Goal: Task Accomplishment & Management: Manage account settings

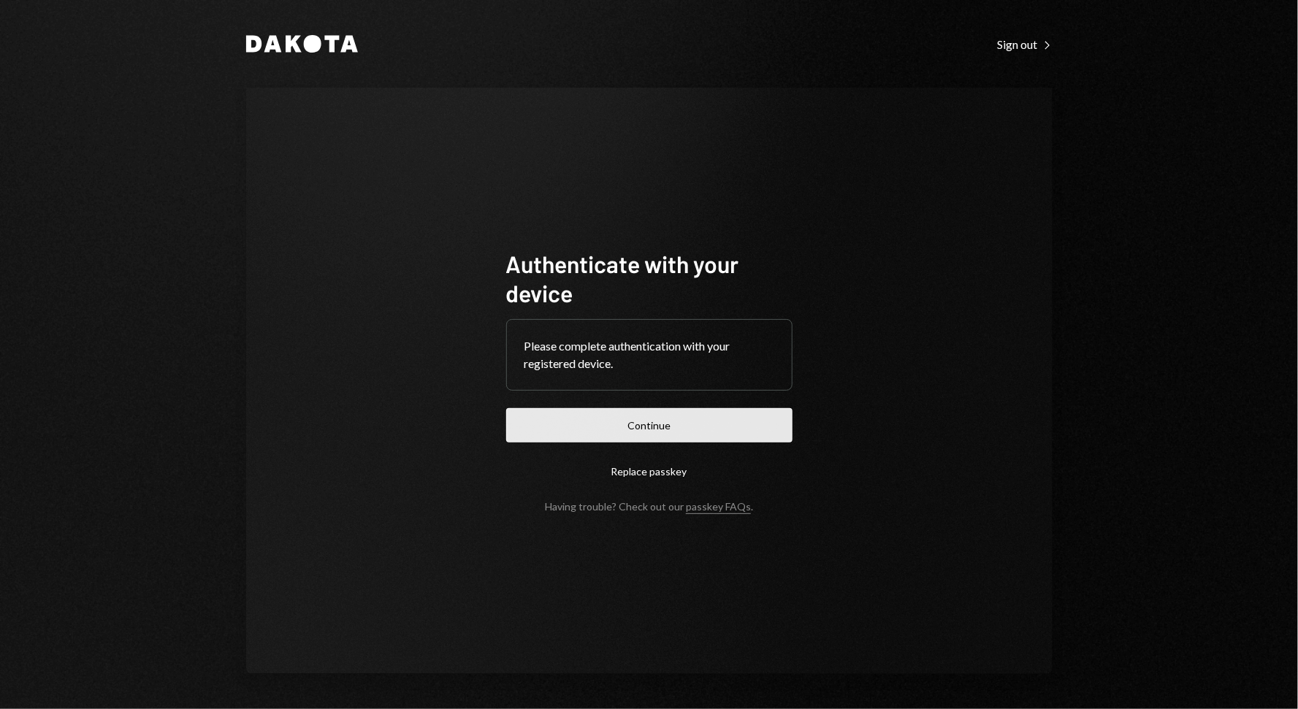
click at [577, 421] on button "Continue" at bounding box center [649, 425] width 286 height 34
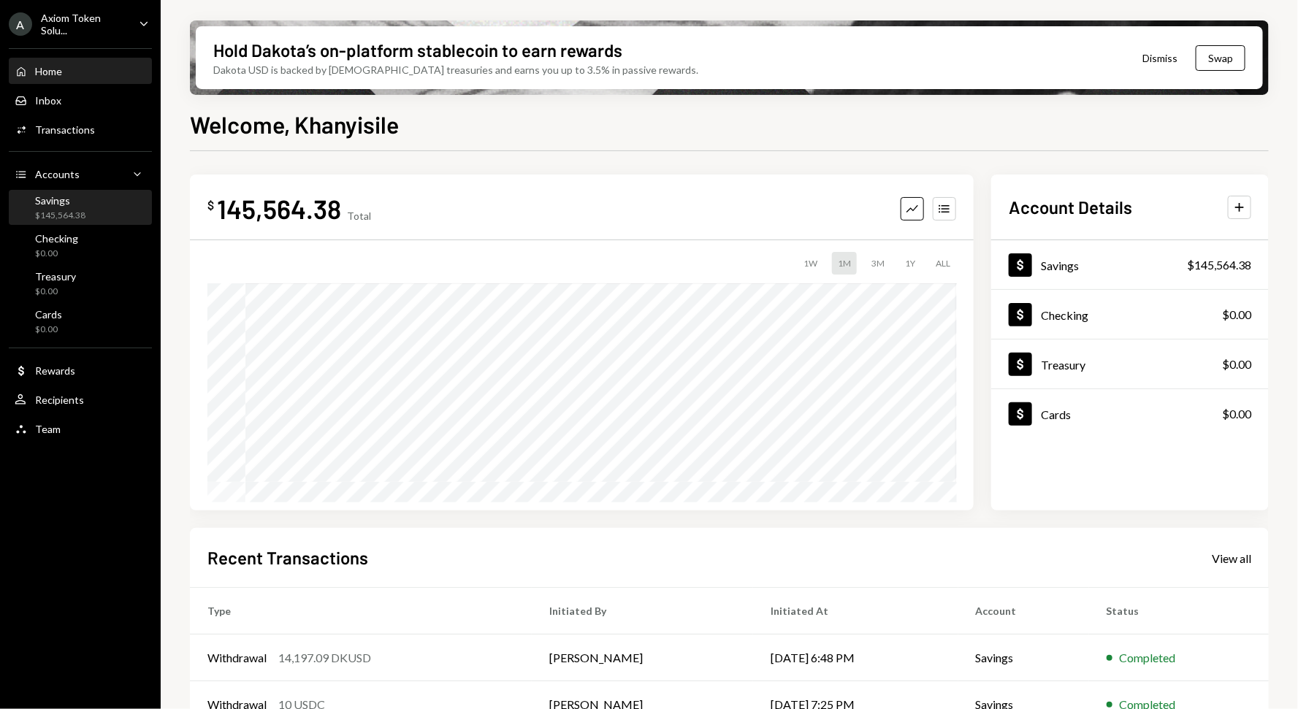
click at [96, 218] on div "Savings $145,564.38" at bounding box center [81, 208] width 132 height 28
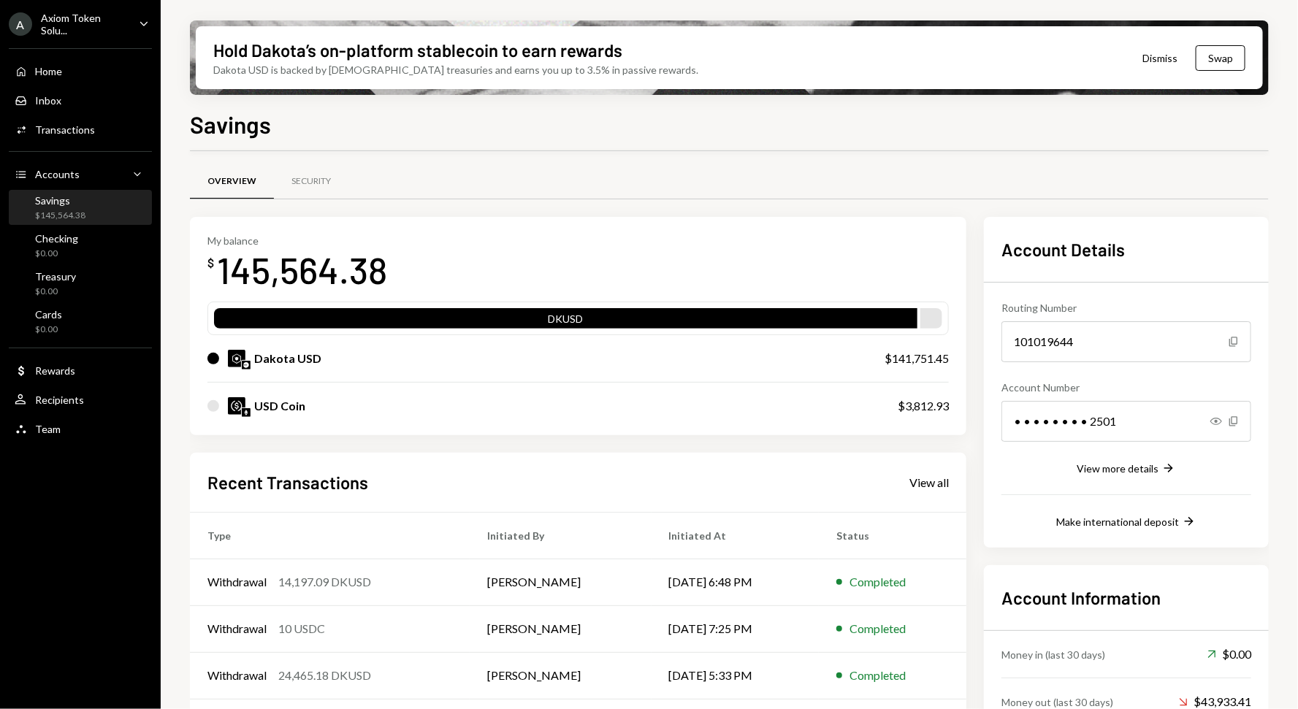
scroll to position [2, 0]
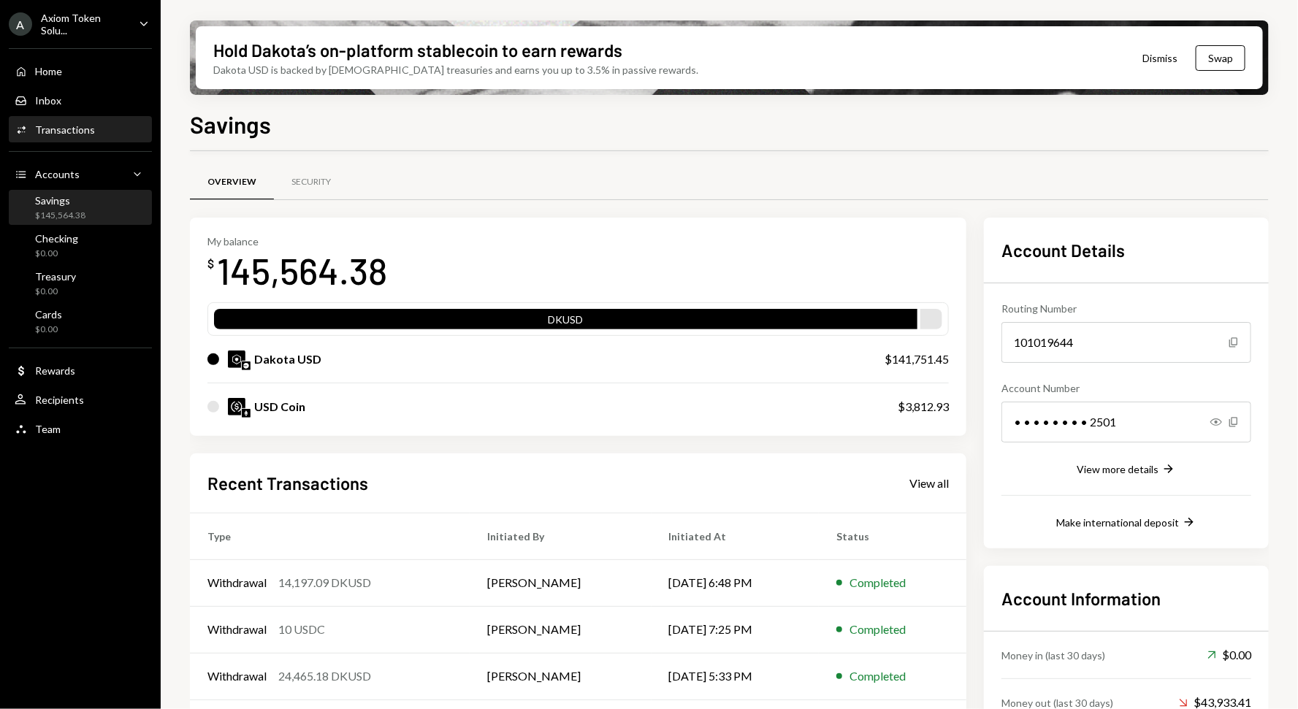
click at [63, 134] on div "Activities Transactions" at bounding box center [81, 130] width 132 height 25
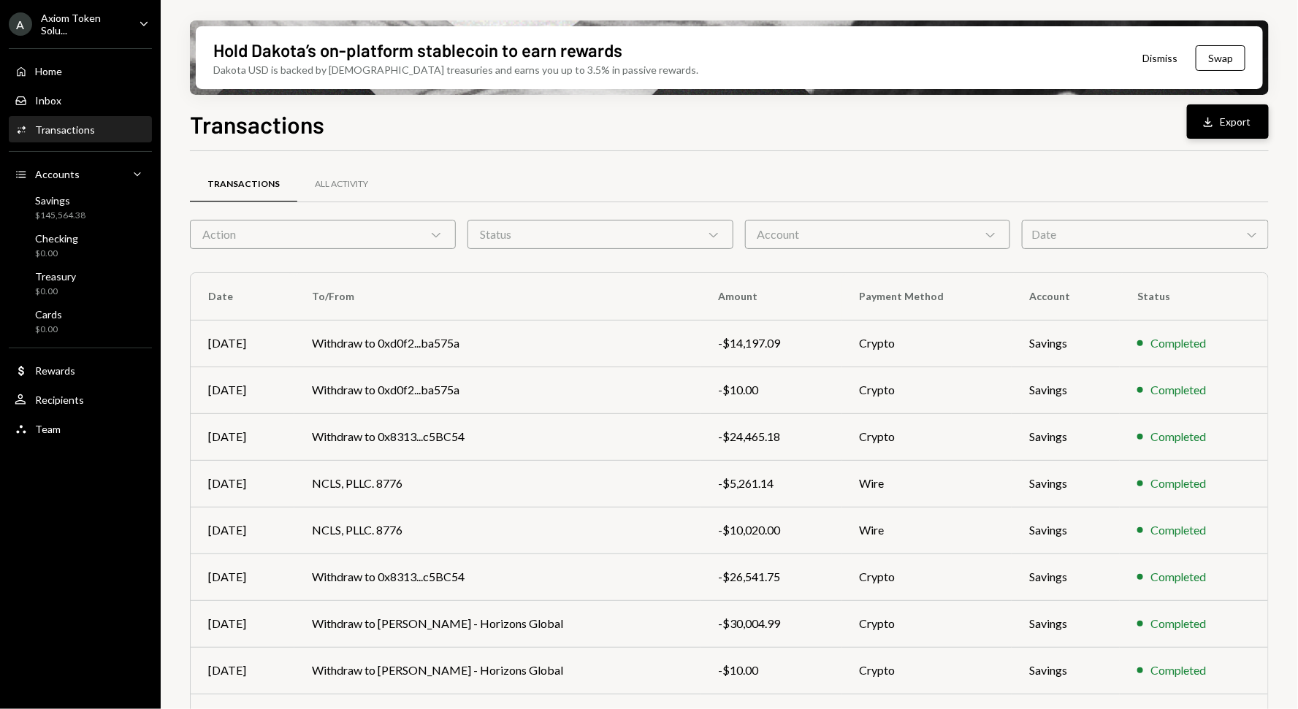
click at [1229, 116] on button "Download Export" at bounding box center [1228, 121] width 82 height 34
